Goal: Transaction & Acquisition: Purchase product/service

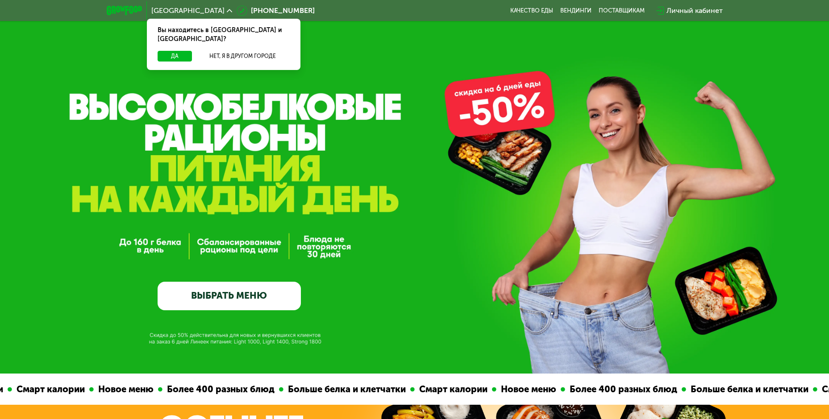
click at [227, 295] on link "ВЫБРАТЬ МЕНЮ" at bounding box center [228, 296] width 143 height 29
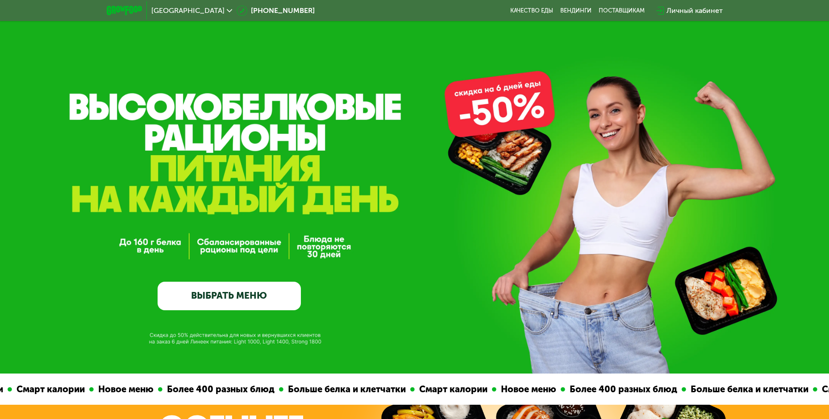
click at [166, 16] on div "[GEOGRAPHIC_DATA]" at bounding box center [192, 11] width 90 height 16
click at [169, 12] on span "[GEOGRAPHIC_DATA]" at bounding box center [187, 10] width 73 height 7
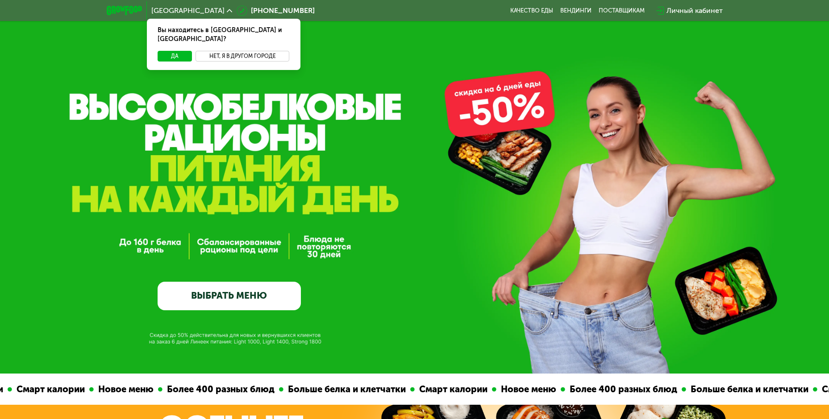
click at [212, 51] on button "Нет, я в другом городе" at bounding box center [242, 56] width 94 height 11
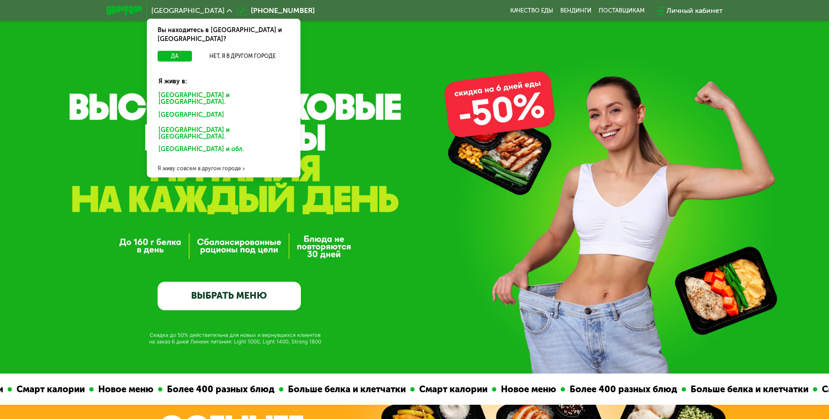
click at [207, 90] on div "[GEOGRAPHIC_DATA] и [GEOGRAPHIC_DATA]." at bounding box center [223, 99] width 143 height 19
